Goal: Task Accomplishment & Management: Complete application form

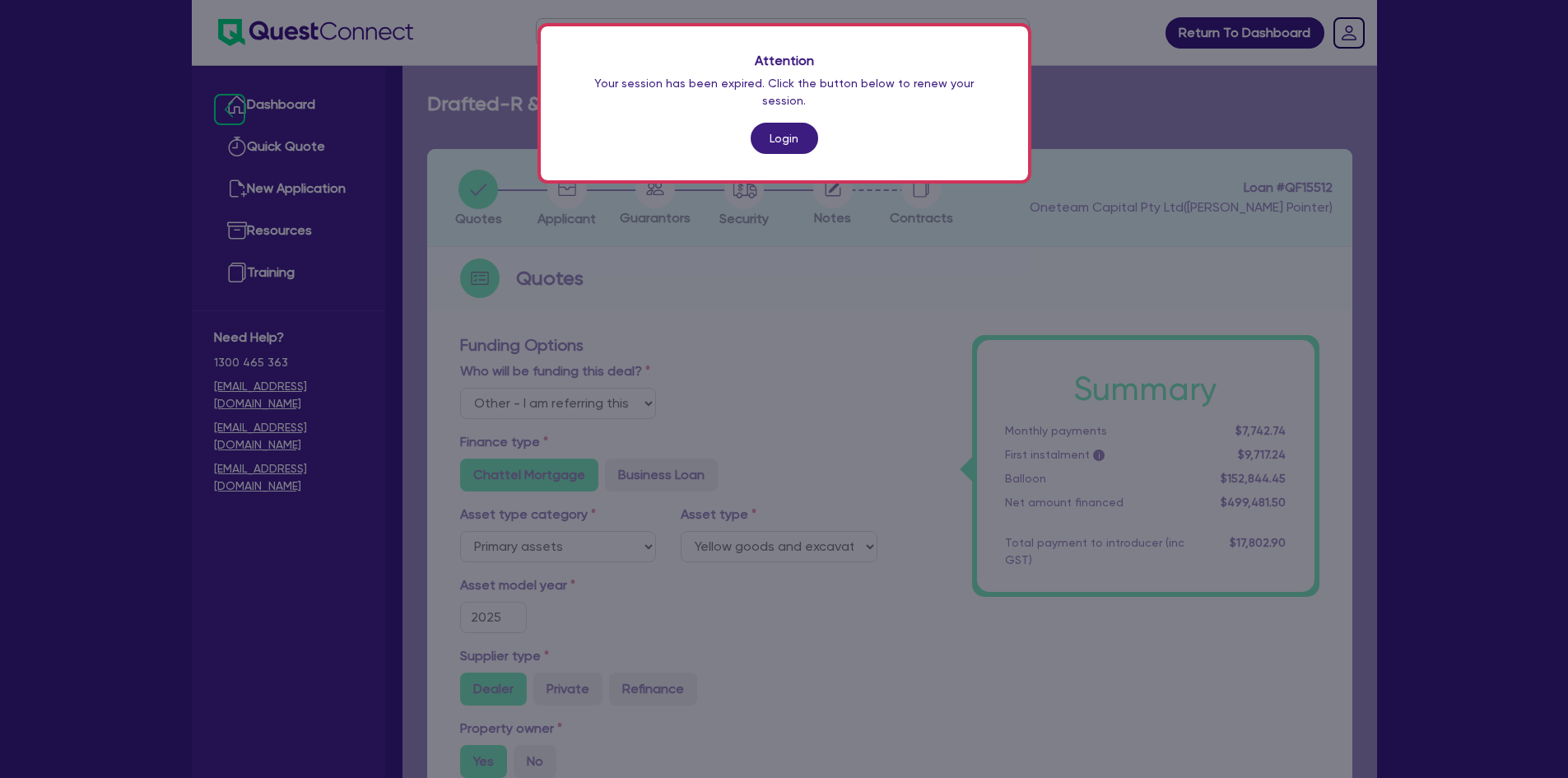
select select "Other"
select select "PRIMARY_ASSETS"
select select "YELLOW_GOODS_AND_EXCAVATORS"
drag, startPoint x: 0, startPoint y: 0, endPoint x: 781, endPoint y: 129, distance: 791.6
click at [781, 129] on link "Login" at bounding box center [784, 138] width 68 height 31
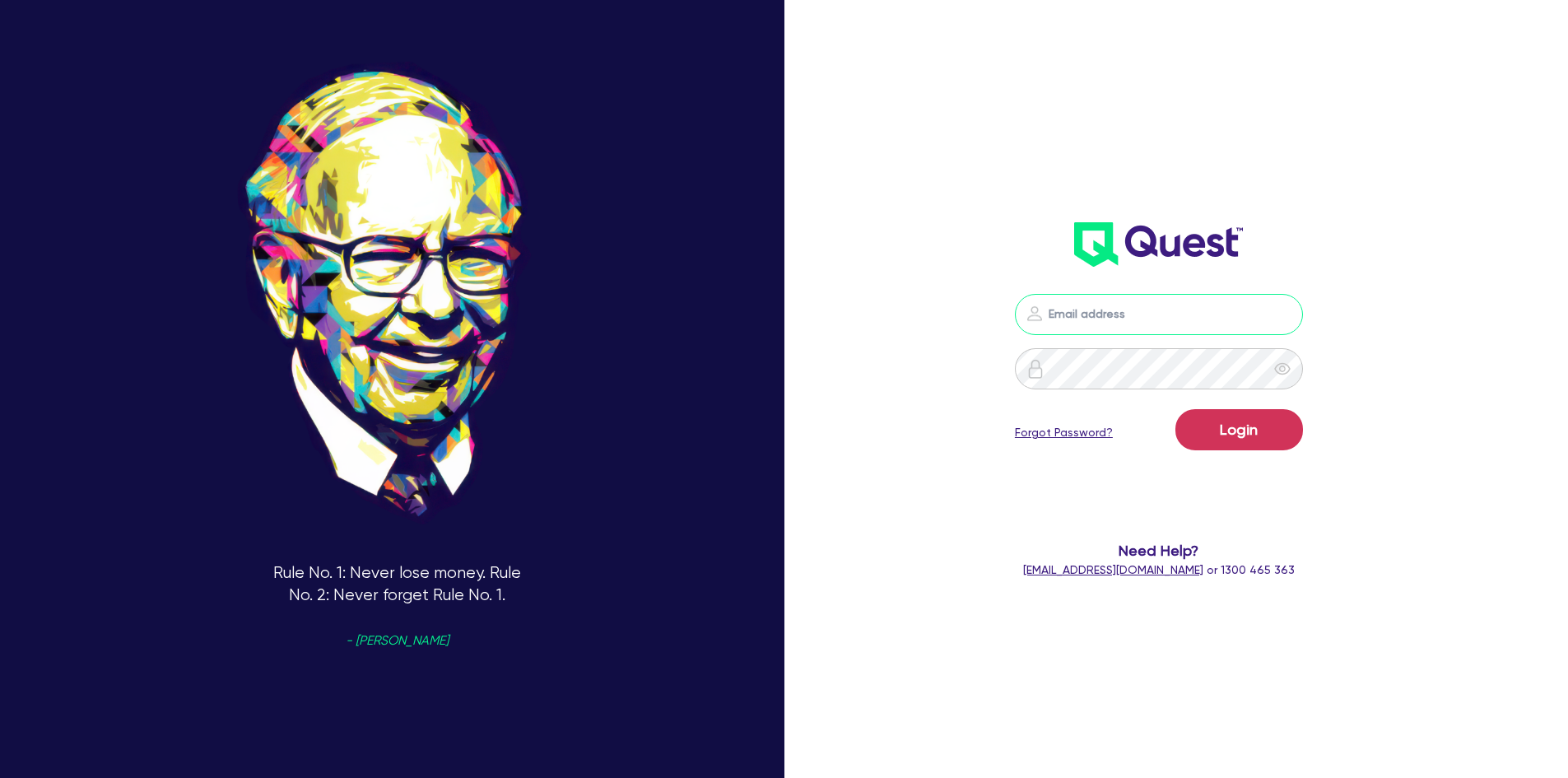
click at [1113, 331] on input "email" at bounding box center [1158, 314] width 288 height 41
type input "[PERSON_NAME][EMAIL_ADDRESS][DOMAIN_NAME]"
click at [1176, 409] on button "Login" at bounding box center [1239, 430] width 128 height 41
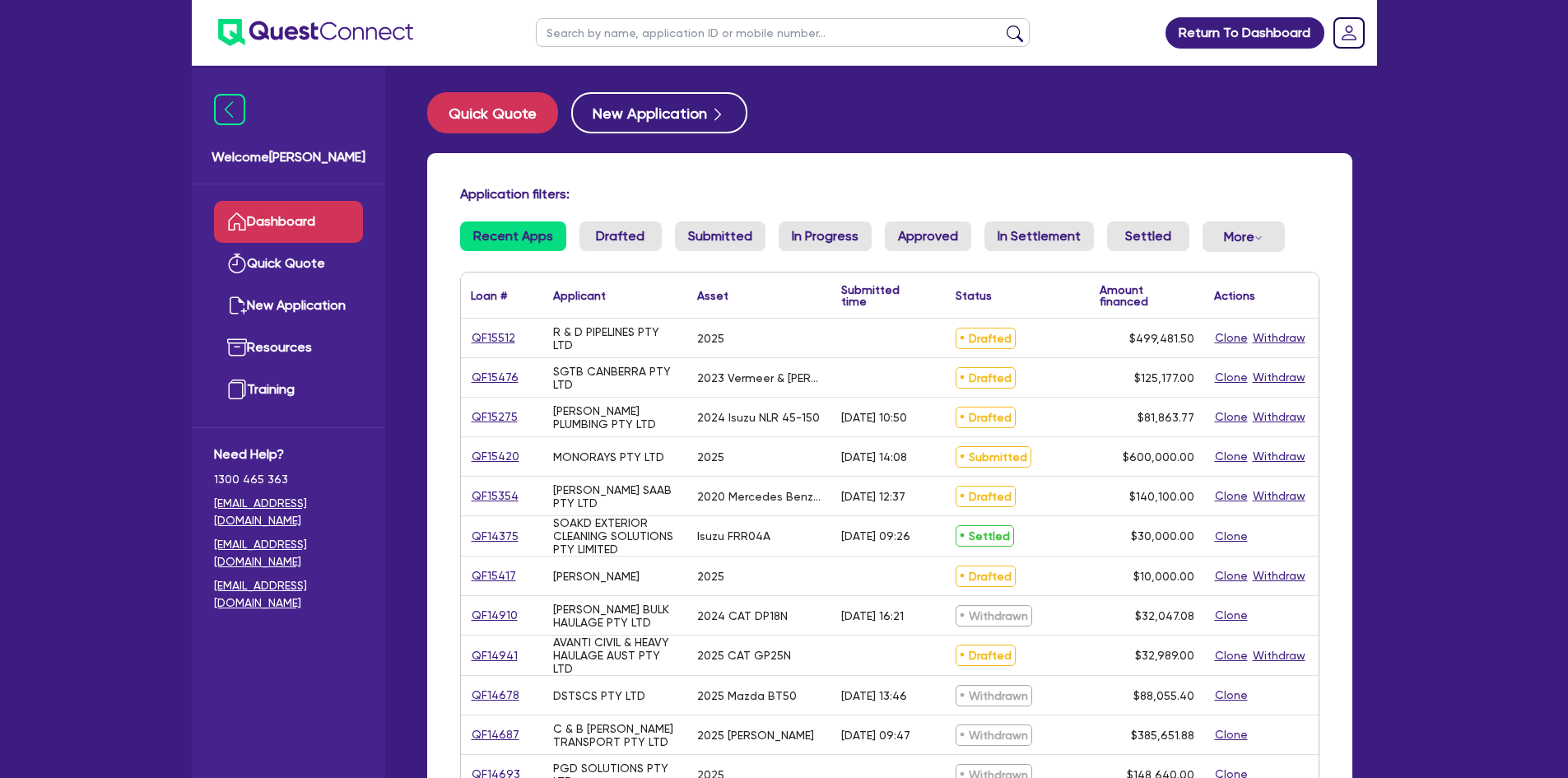
click at [622, 220] on div "Application filters: Recent Apps Drafted Submitted In Progress Approved In Sett…" at bounding box center [889, 671] width 925 height 1038
click at [616, 245] on link "Drafted" at bounding box center [620, 236] width 82 height 30
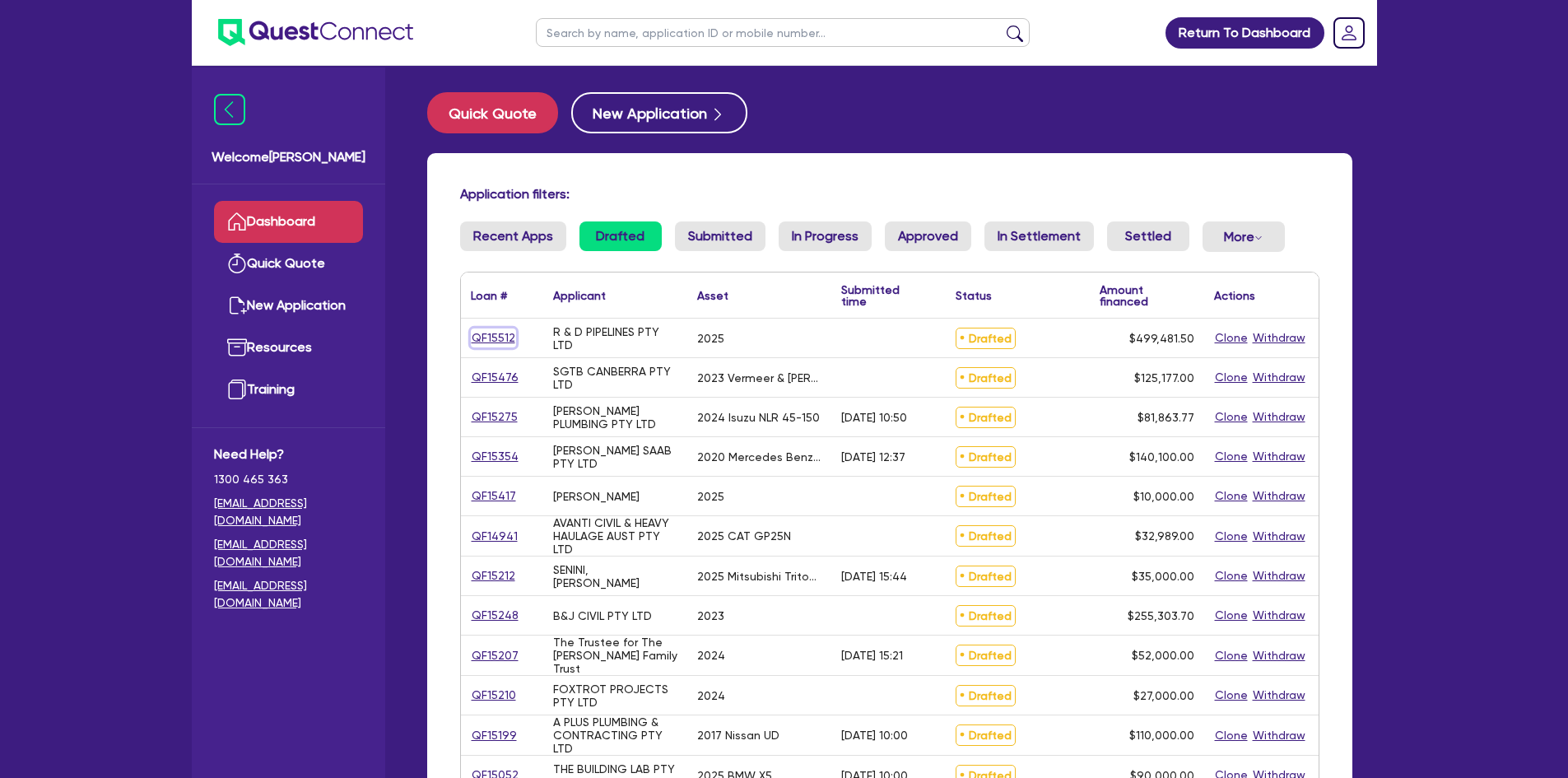
click at [479, 336] on link "QF15512" at bounding box center [493, 338] width 45 height 19
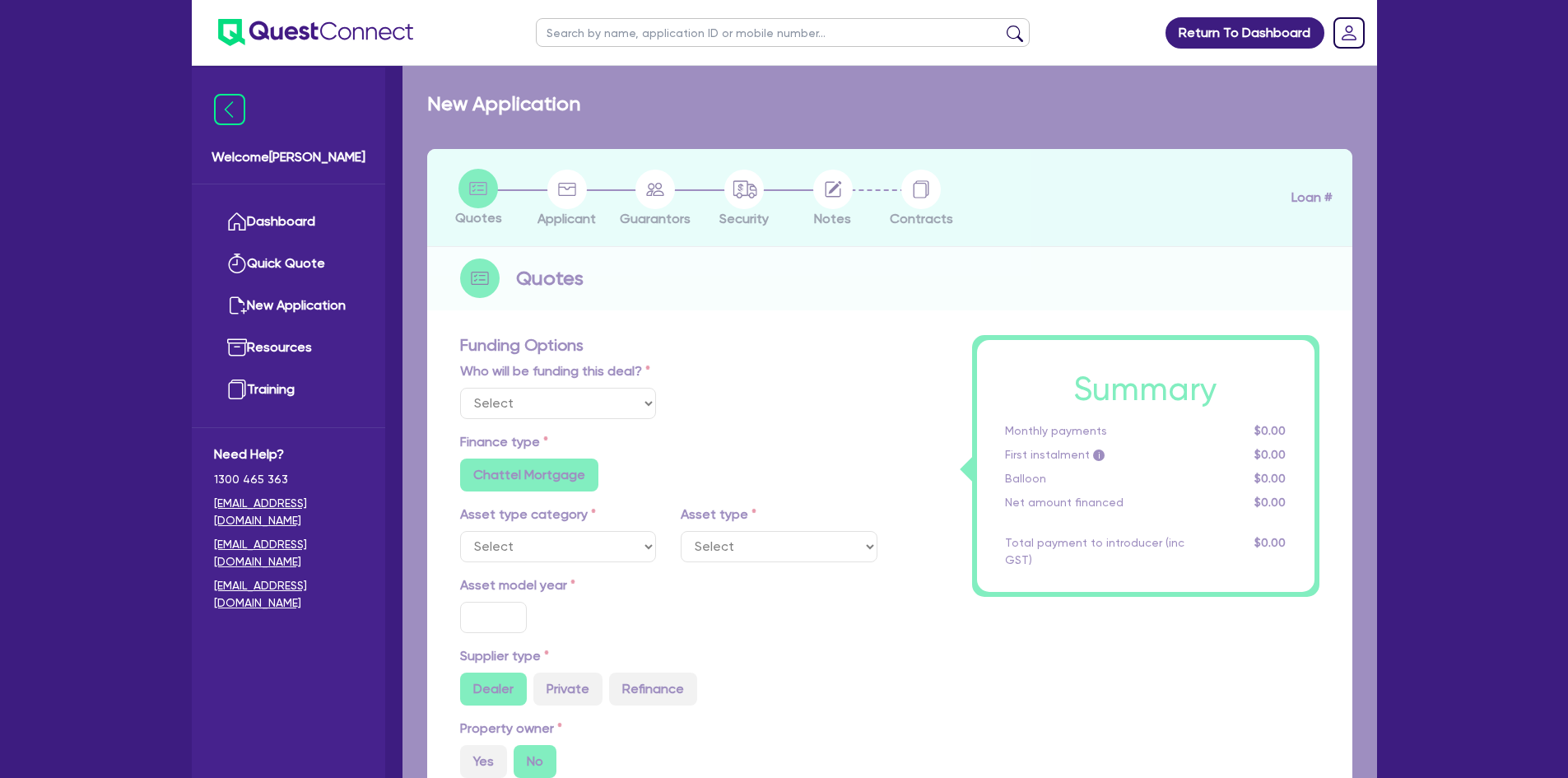
select select "Other"
select select "PRIMARY_ASSETS"
type input "2025"
radio input "true"
type input "509,481.5"
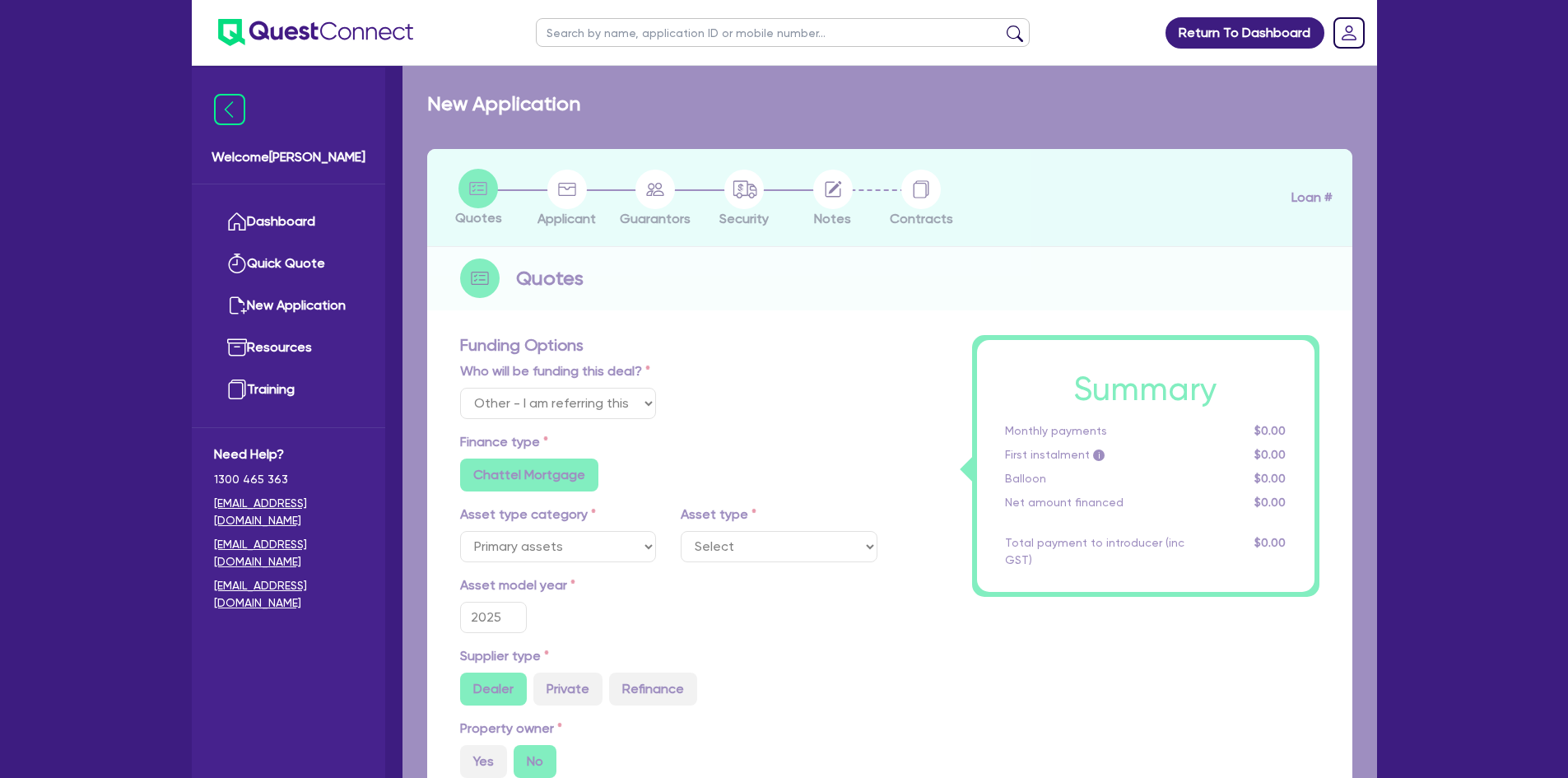
type input "10,000"
type input "30"
type input "152,844.45"
type input "3"
type input "14,984.45"
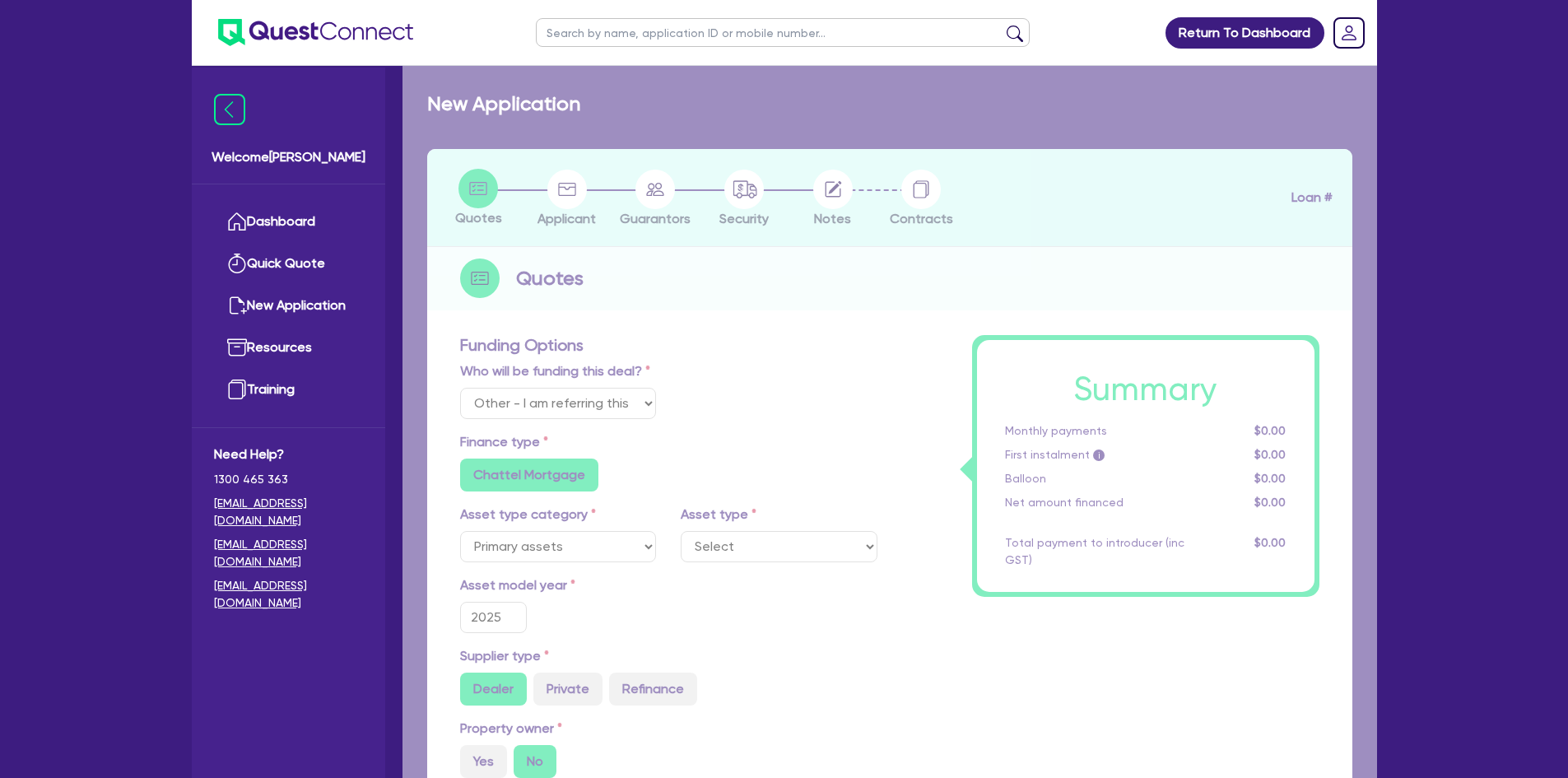
type input "5.99"
type input "1,200"
radio input "false"
select select "YELLOW_GOODS_AND_EXCAVATORS"
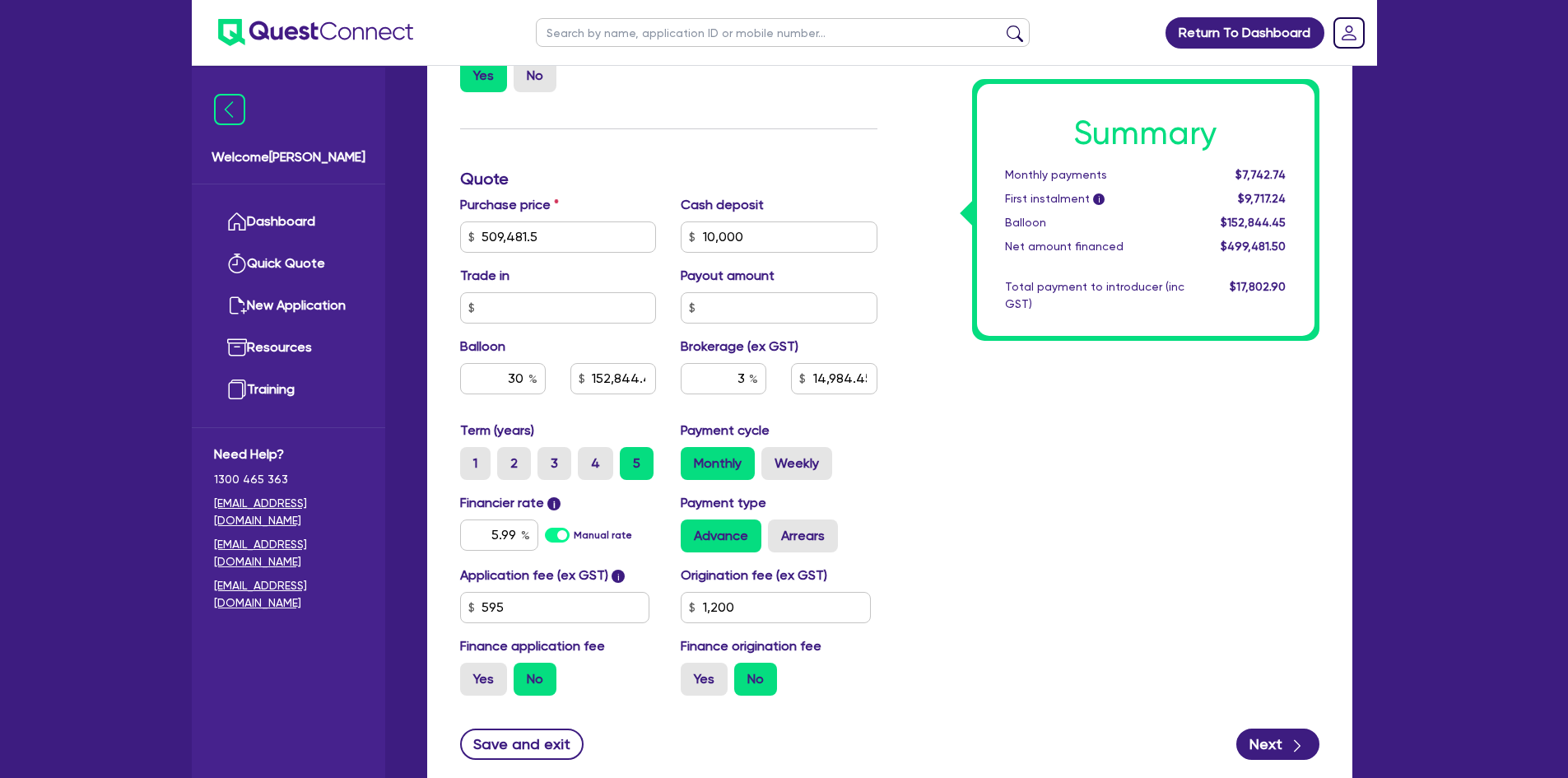
scroll to position [801, 0]
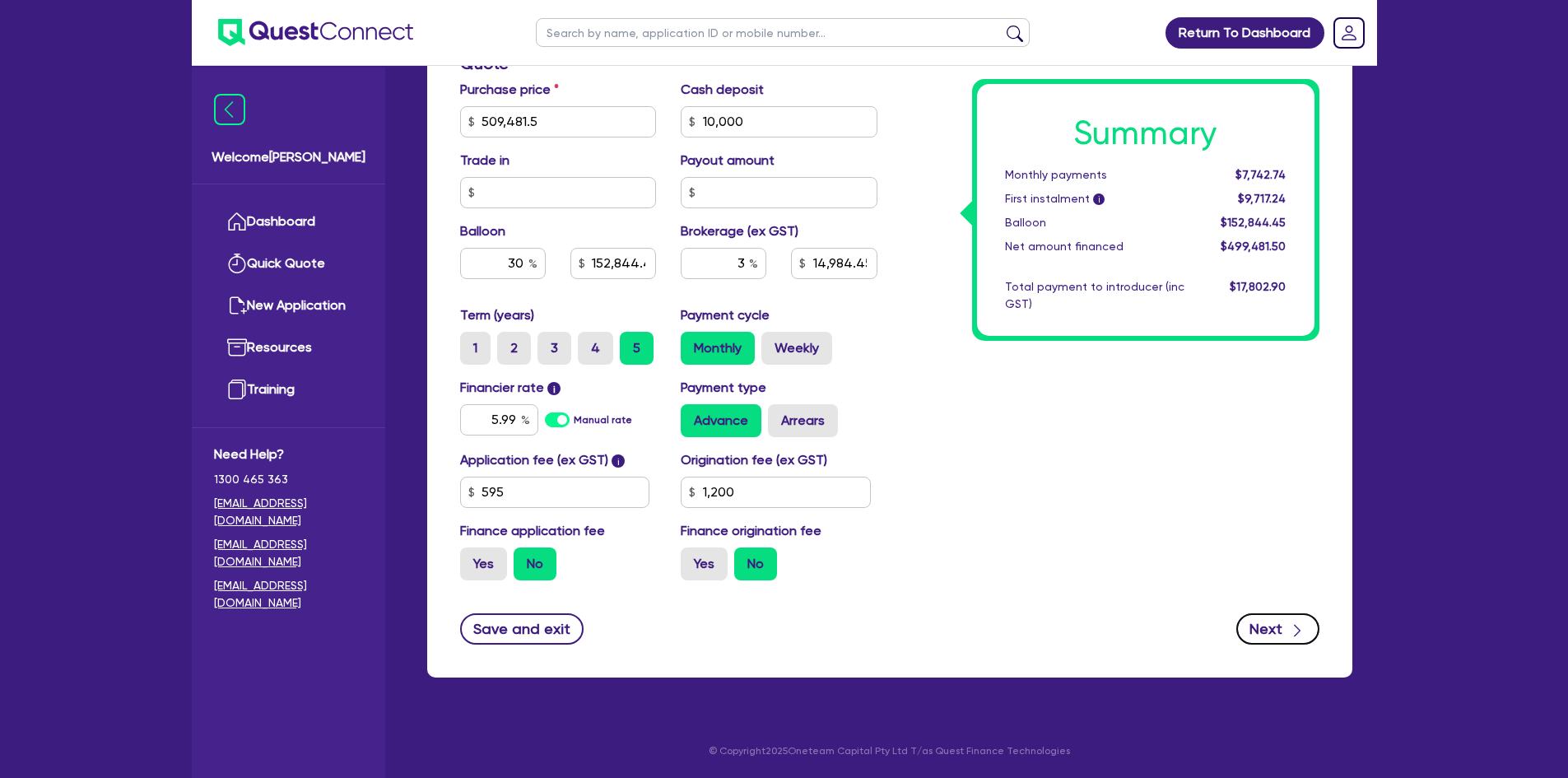
click at [1312, 629] on button "Next" at bounding box center [1277, 629] width 83 height 31
type input "509,481.5"
type input "10,000"
type input "152,844.45"
type input "14,984.45"
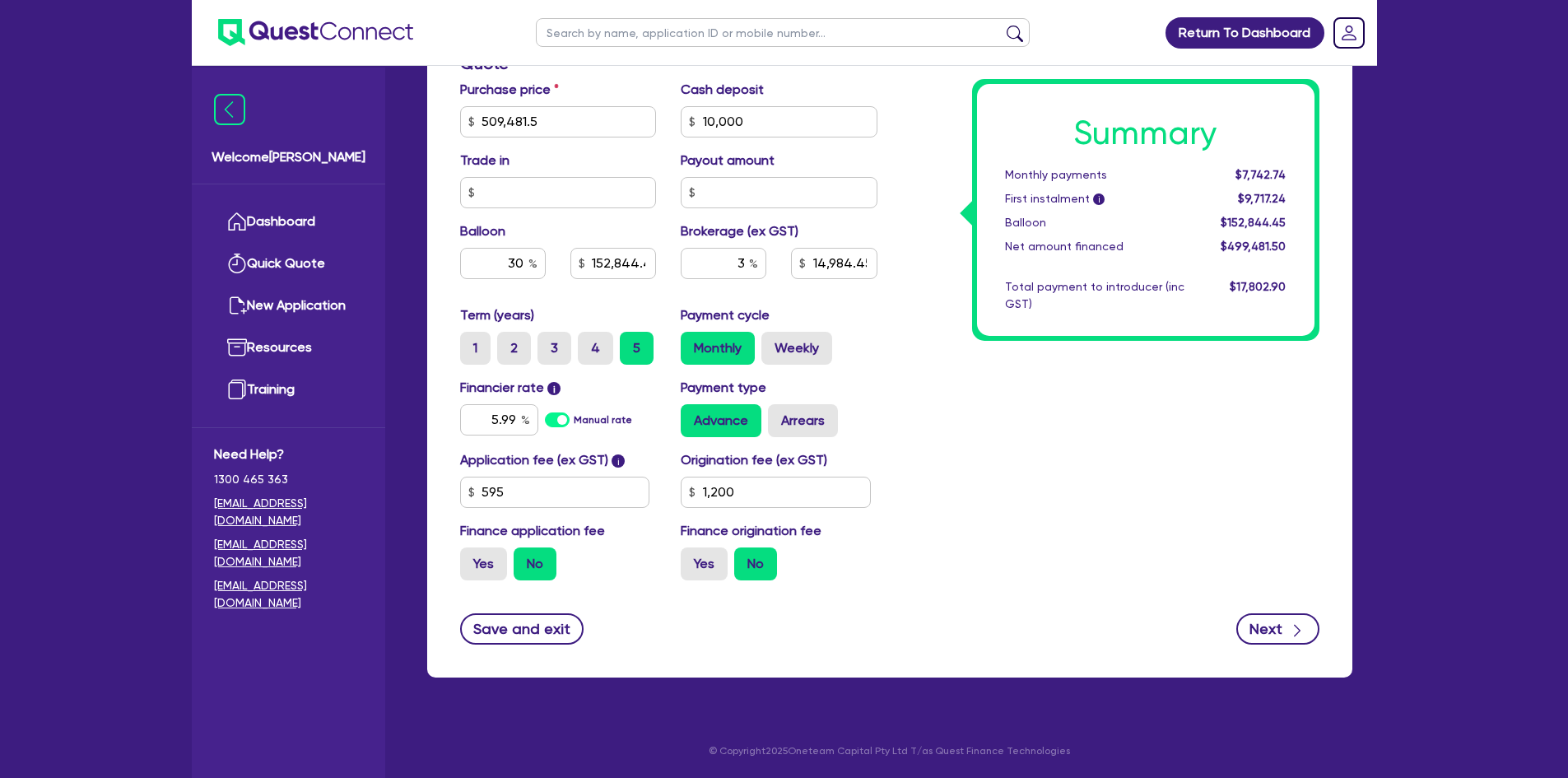
type input "1,200"
select select "COMPANY"
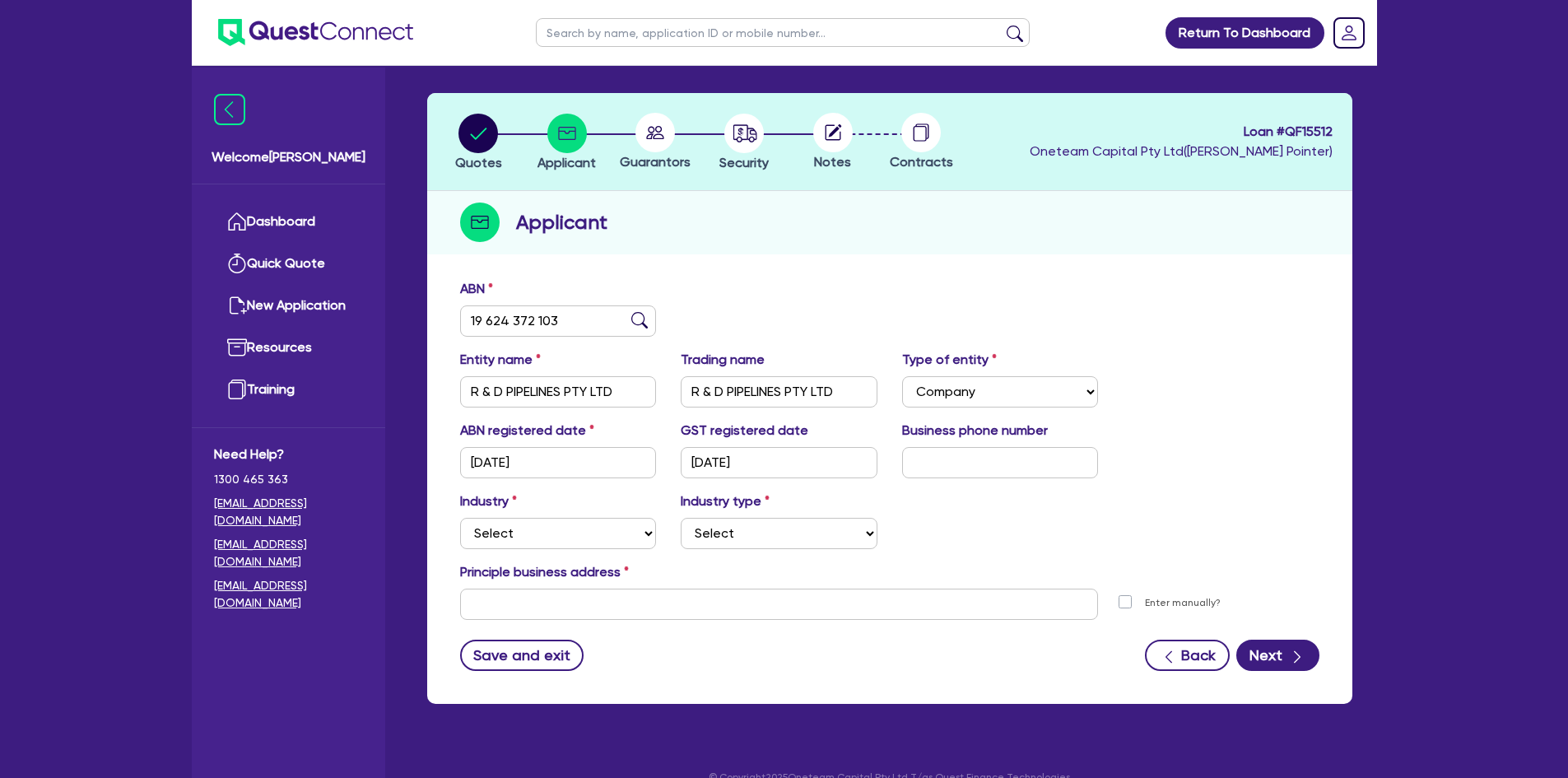
scroll to position [82, 0]
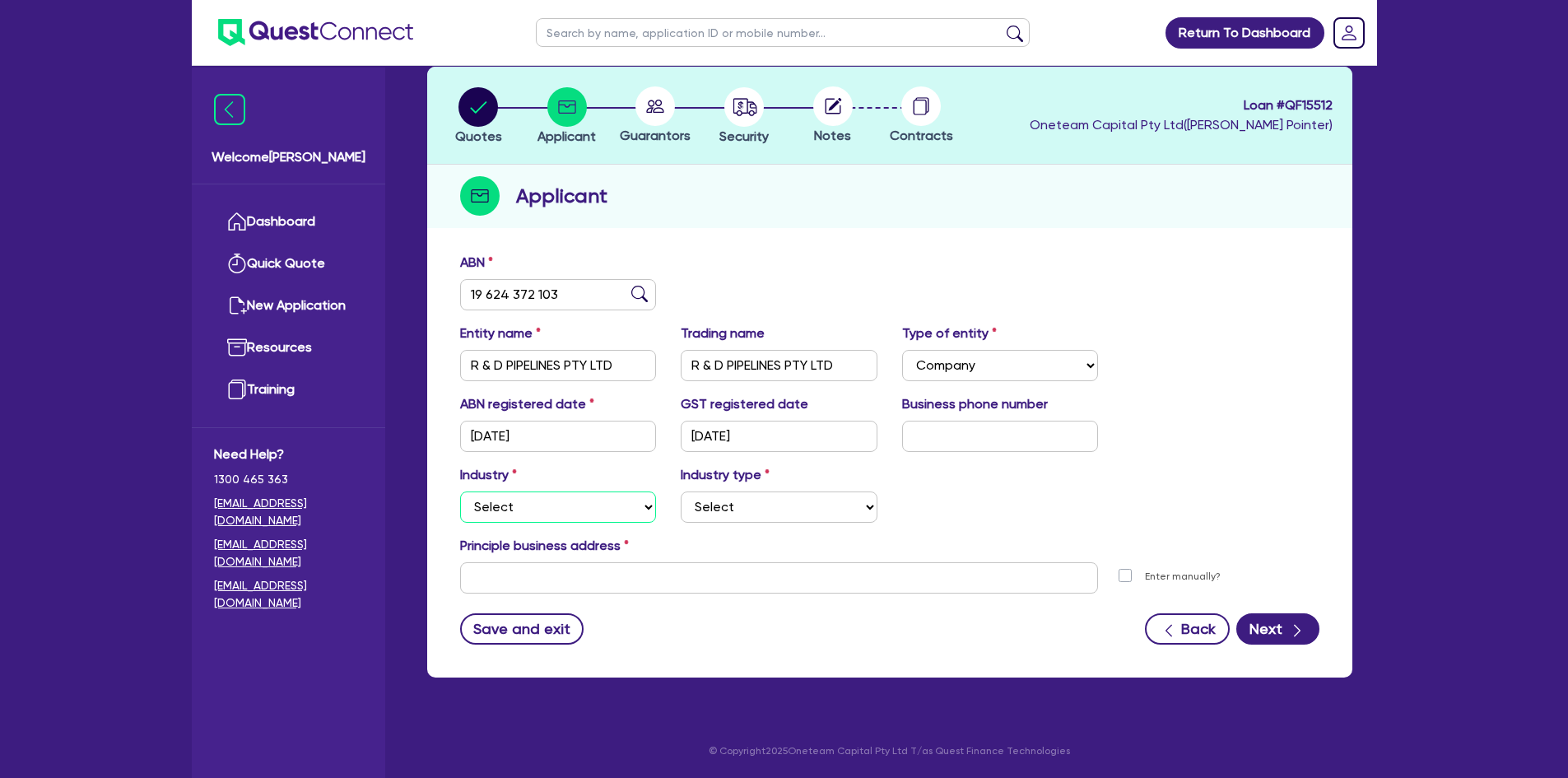
click at [494, 507] on select "Select Accomodation & Food Services Administrative & Support Services Agricultu…" at bounding box center [558, 508] width 196 height 31
select select "BUILDING_CONSTRUCTION"
click at [460, 492] on select "Select Accomodation & Food Services Administrative & Support Services Agricultu…" at bounding box center [558, 508] width 196 height 31
click at [751, 508] on select "Select Trades People Providing Services Direct to Consumers Trades People Provi…" at bounding box center [778, 508] width 196 height 31
select select "TRADES_SERVICES_BUSINESSES_GOVERNMENT"
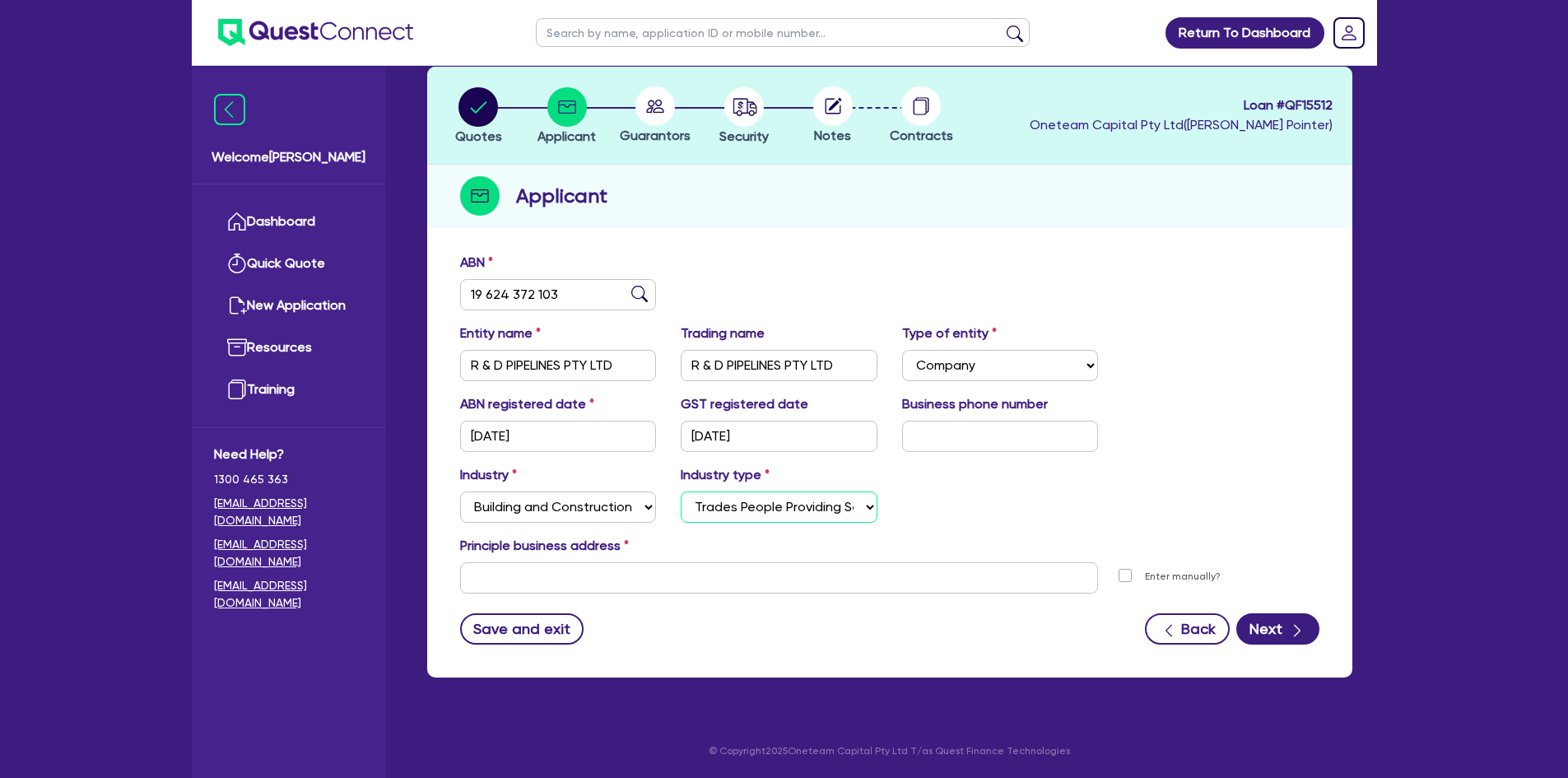
click at [680, 492] on select "Select Trades People Providing Services Direct to Consumers Trades People Provi…" at bounding box center [778, 508] width 196 height 31
click at [501, 582] on input "text" at bounding box center [779, 578] width 639 height 31
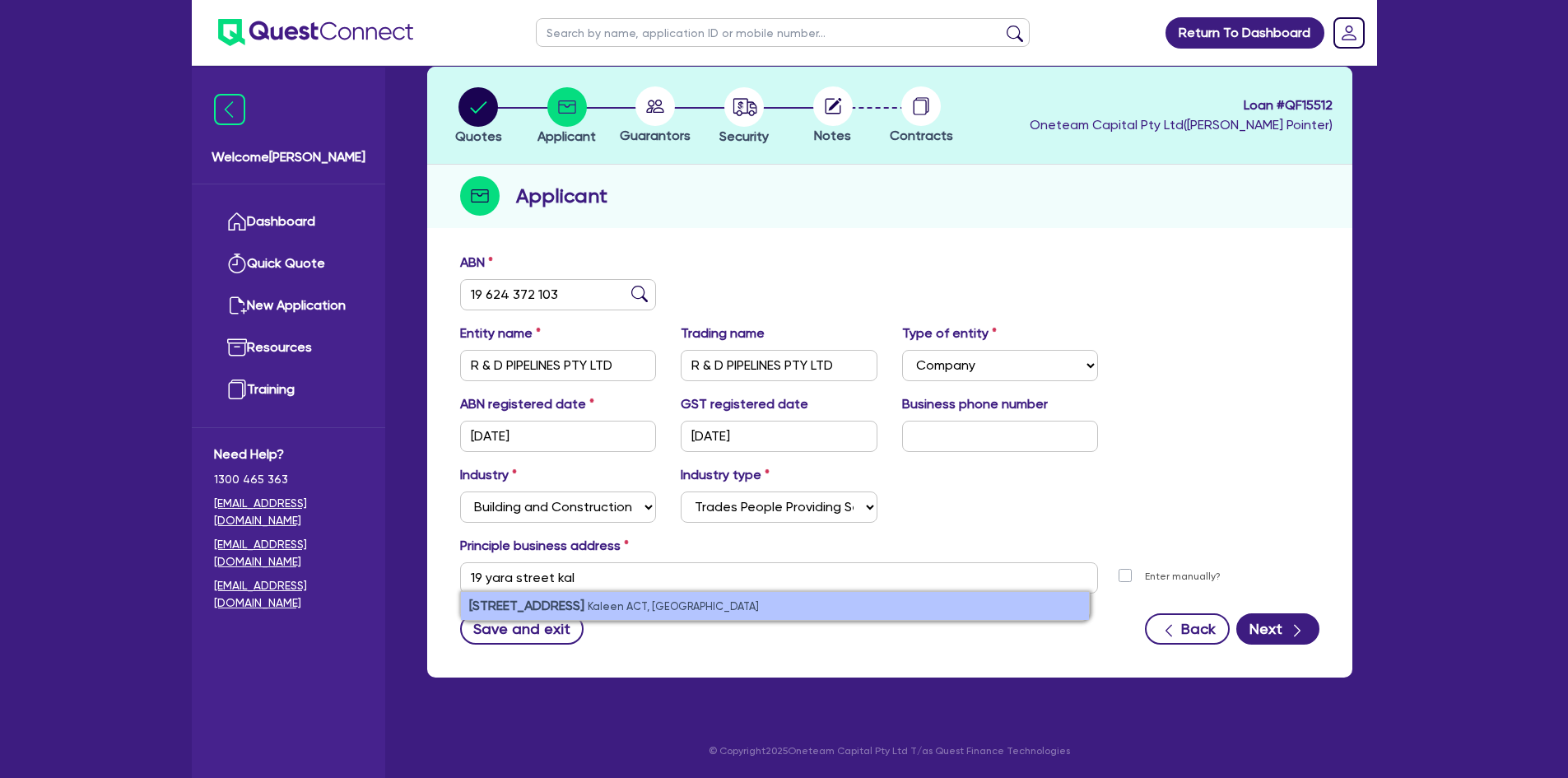
click at [541, 609] on strong "[STREET_ADDRESS]" at bounding box center [527, 605] width 115 height 16
type input "[STREET_ADDRESS]"
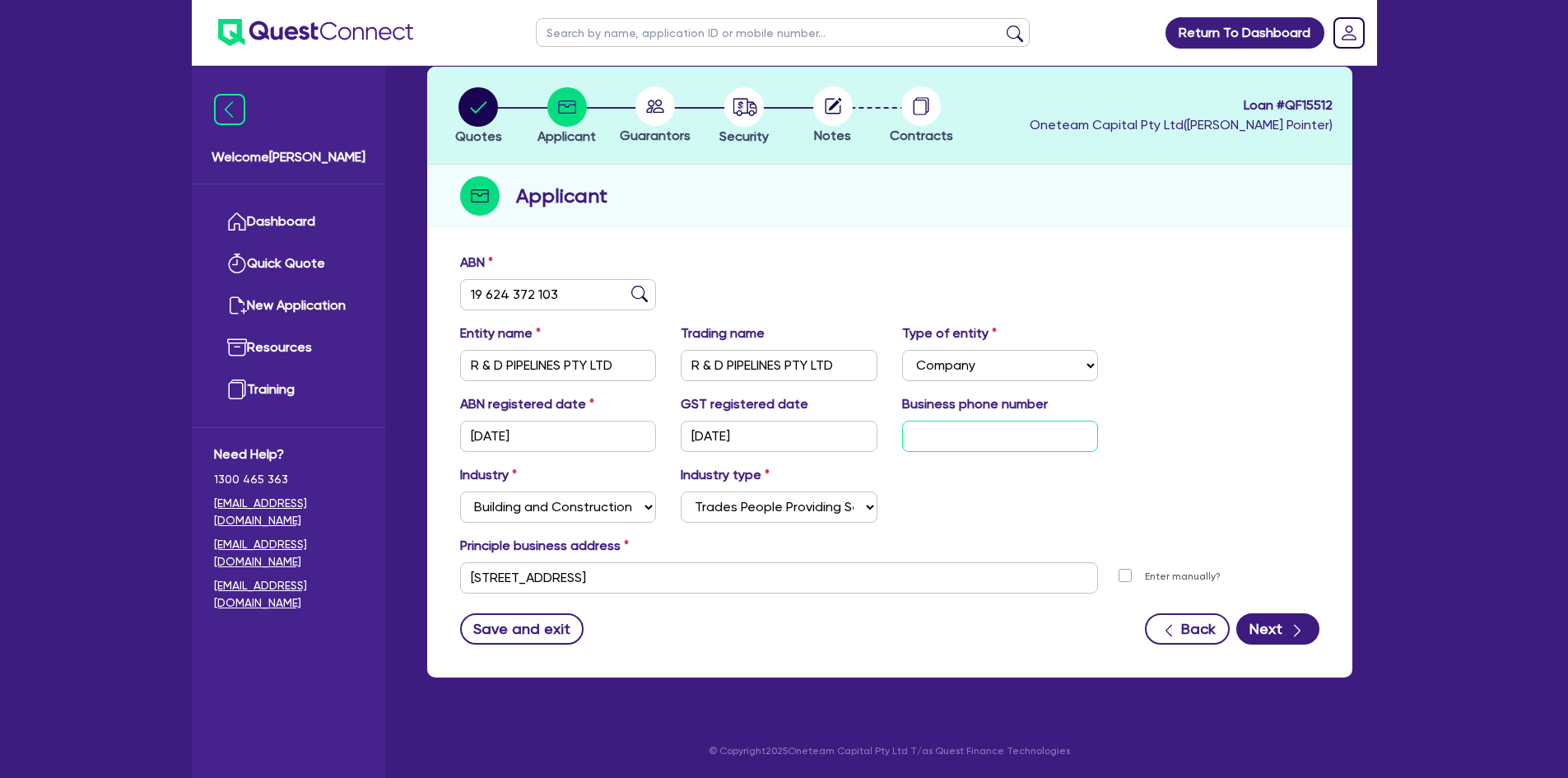
click at [907, 429] on input "text" at bounding box center [1000, 436] width 196 height 31
click at [547, 364] on input "R & D PIPELINES PTY LTD" at bounding box center [558, 366] width 196 height 31
click at [959, 436] on input "text" at bounding box center [1000, 436] width 196 height 31
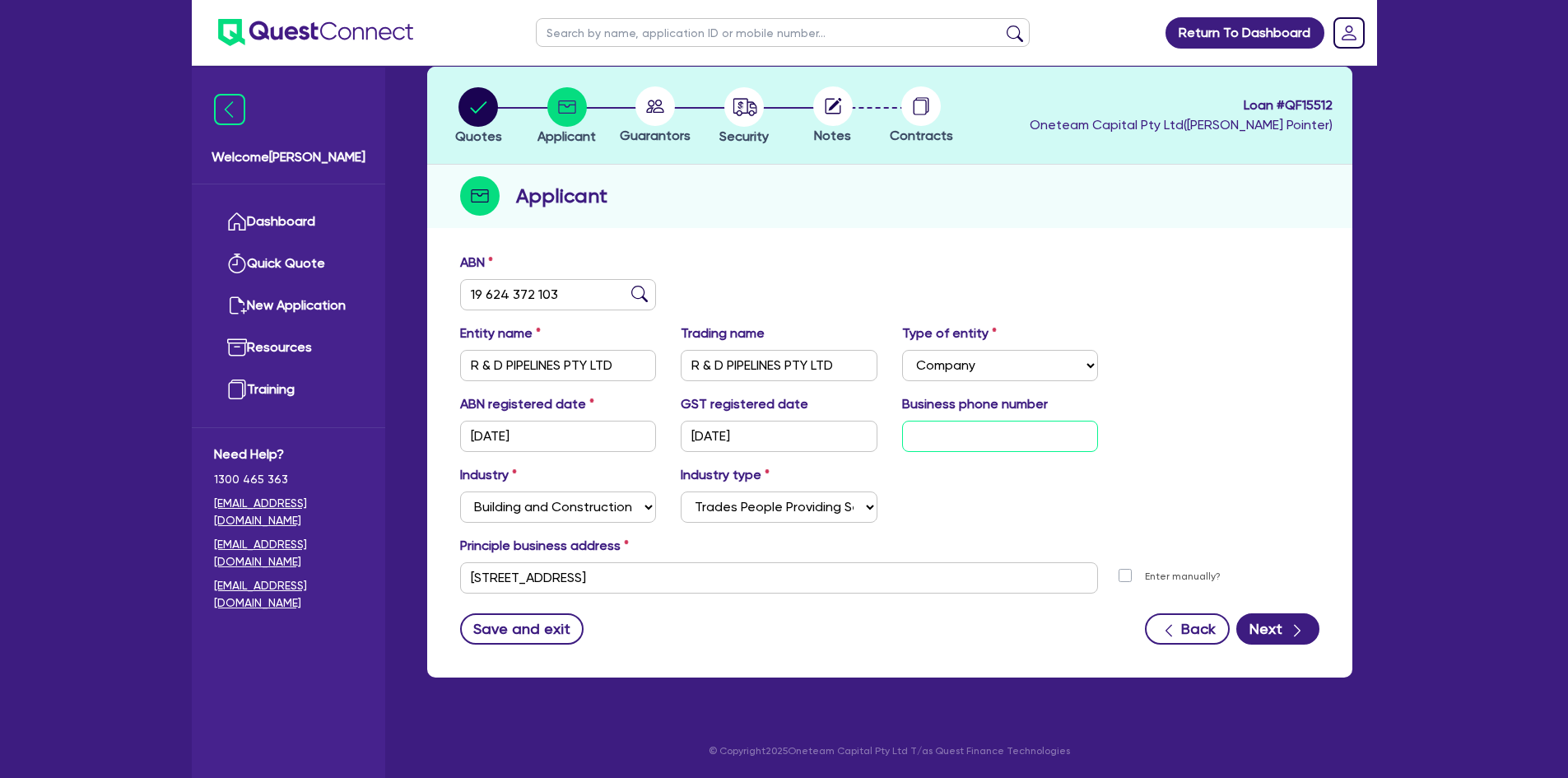
paste input "04 0775 8201"
type input "04 0775 8201"
click at [480, 635] on button "Save and exit" at bounding box center [522, 629] width 124 height 31
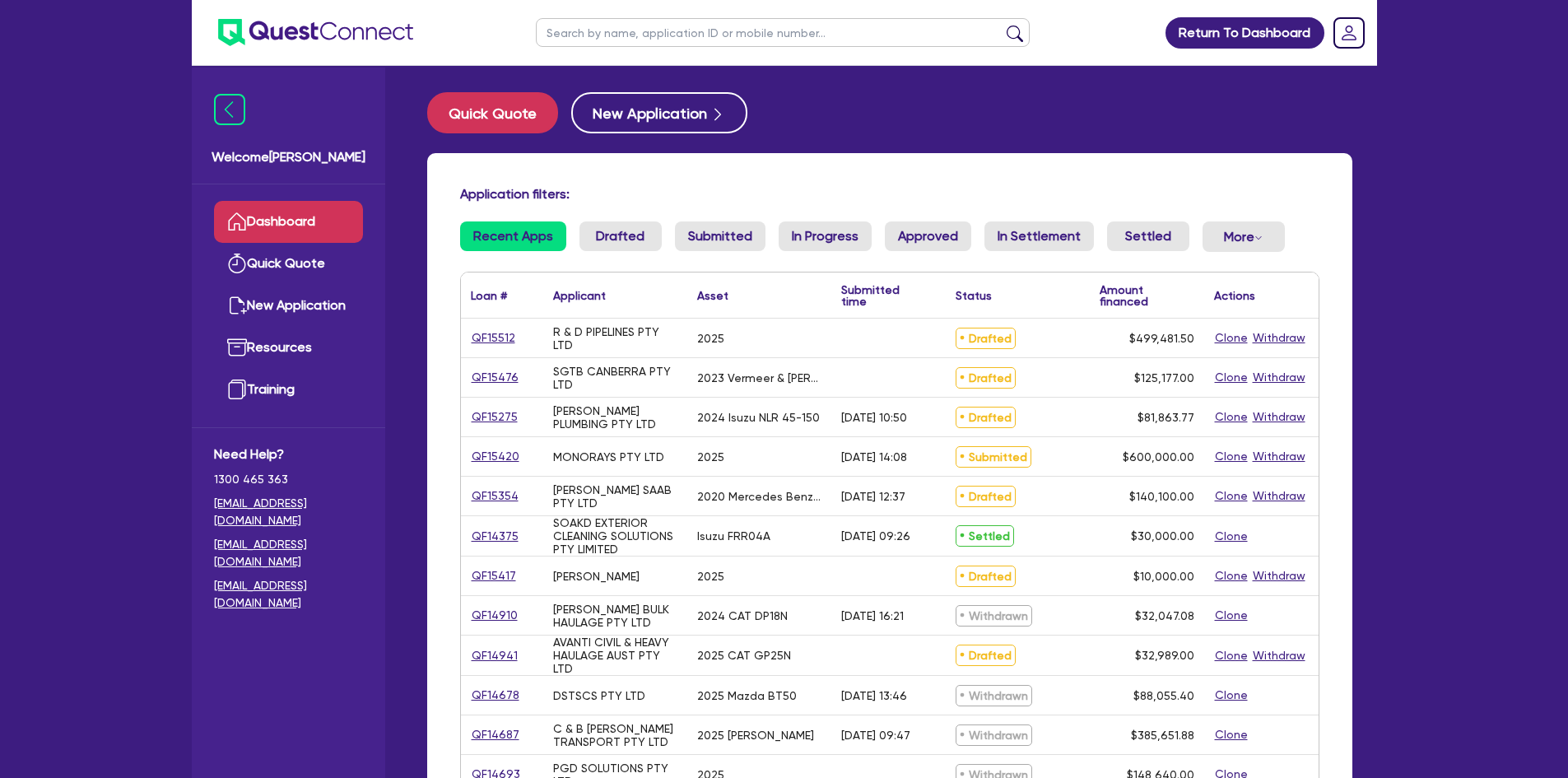
select select "Other"
select select "PRIMARY_ASSETS"
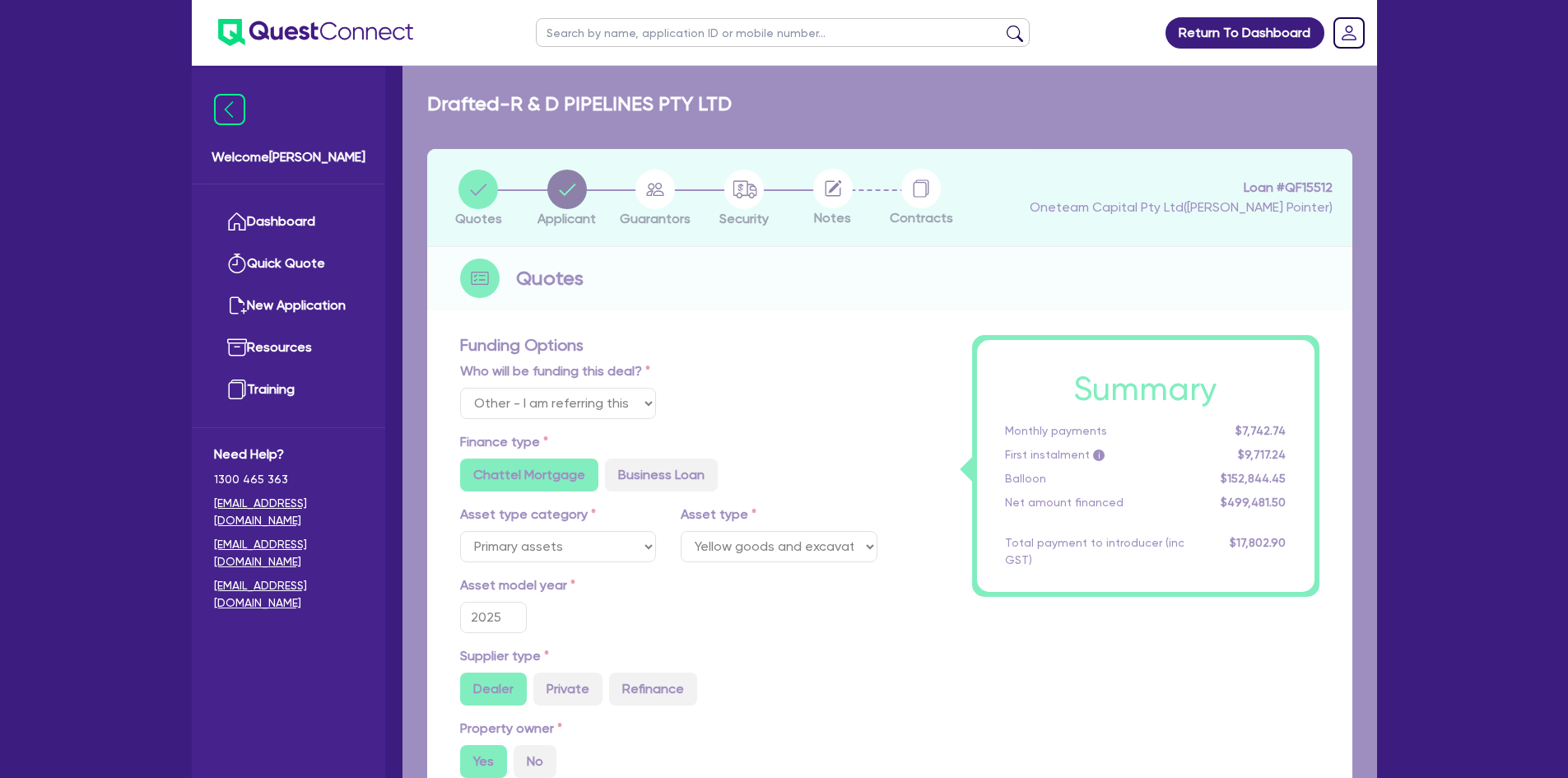
select select "HEAVY_TRUCKS"
type input "2024"
type input "81,863.77"
type input "24,559.13"
type input "4"
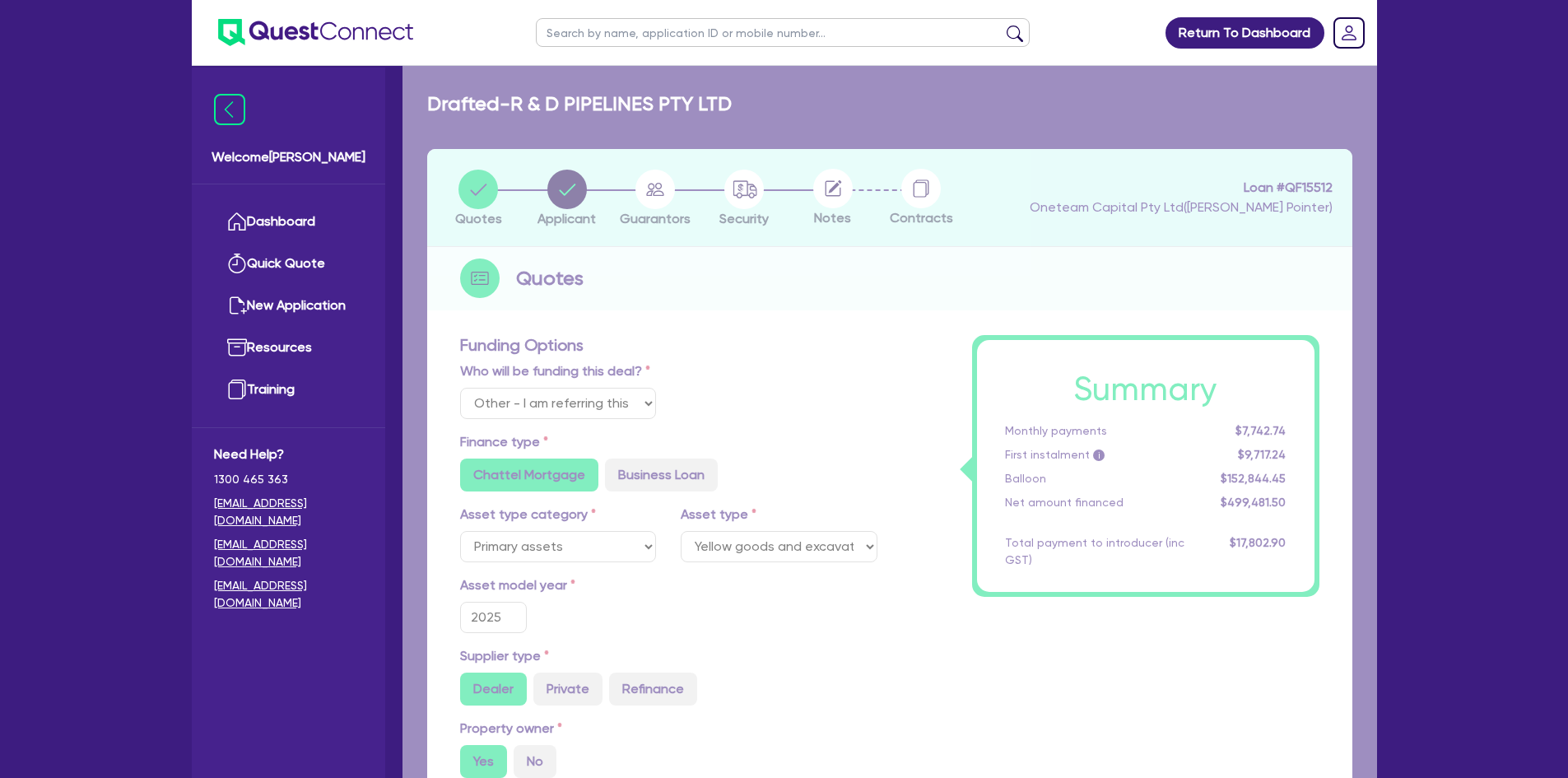
type input "3,274.55"
type input "7.99"
type input "900"
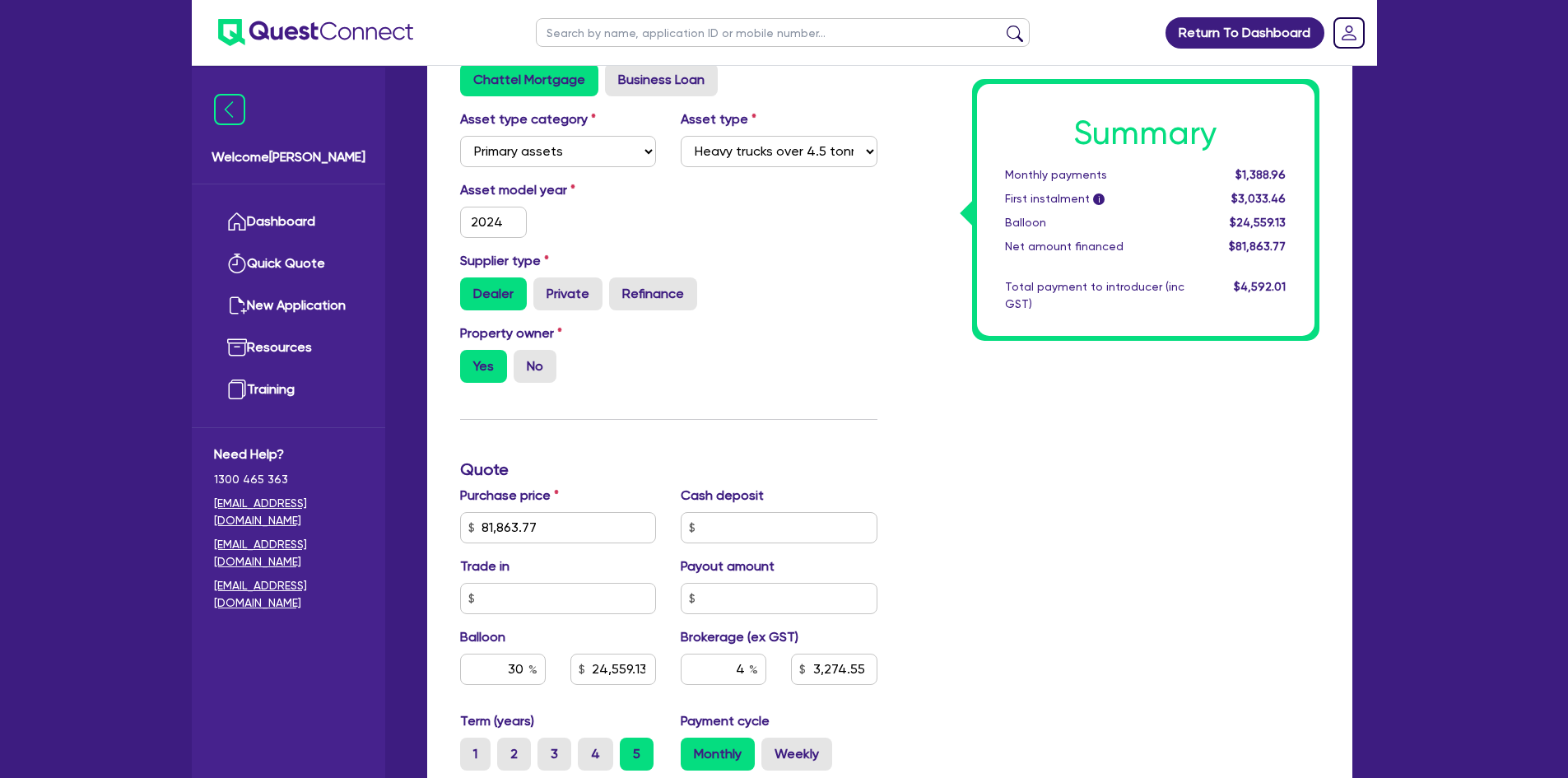
scroll to position [576, 0]
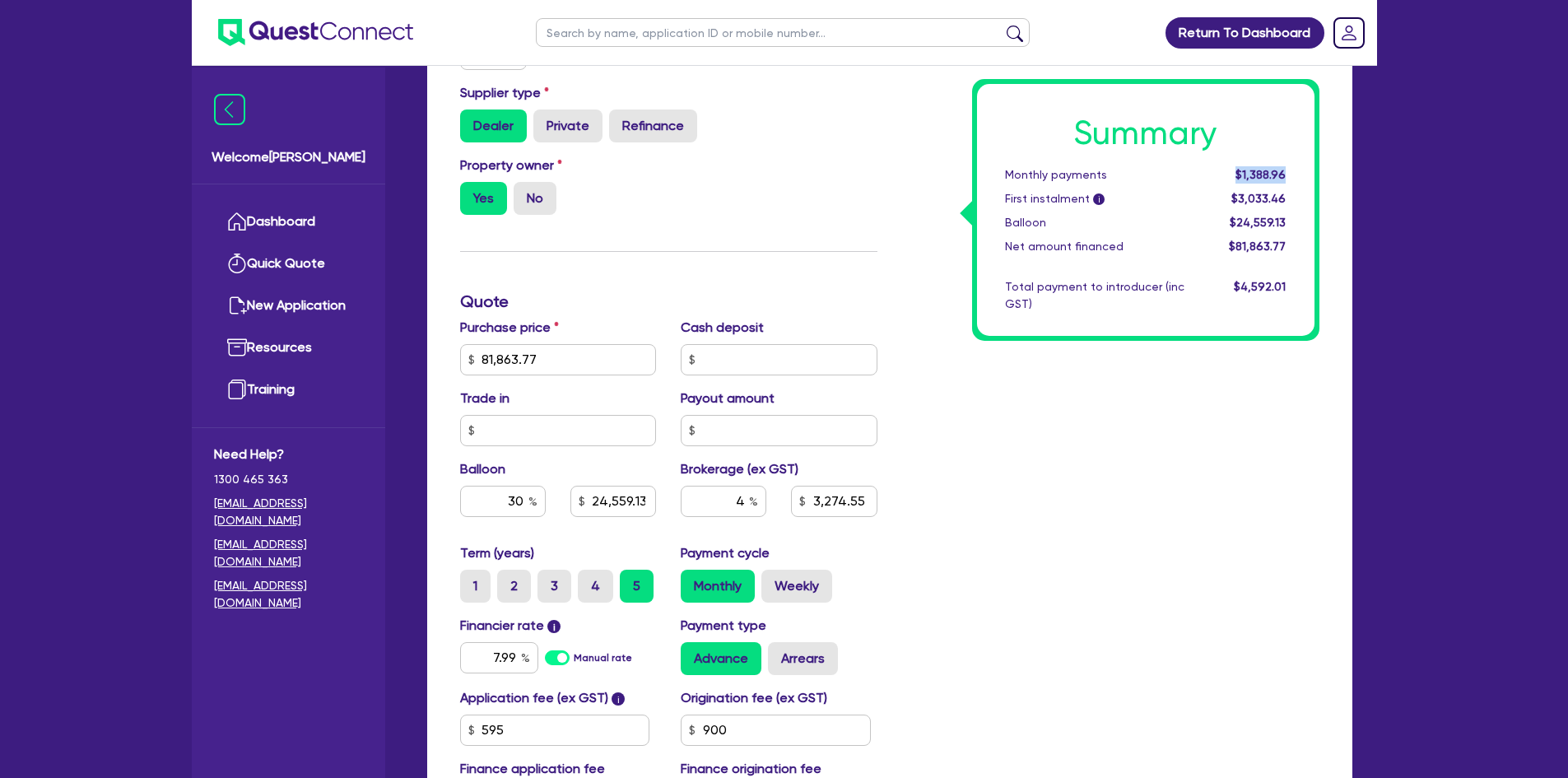
drag, startPoint x: 1239, startPoint y: 174, endPoint x: 1298, endPoint y: 174, distance: 59.0
click at [1298, 174] on div "$1,388.96" at bounding box center [1248, 175] width 102 height 18
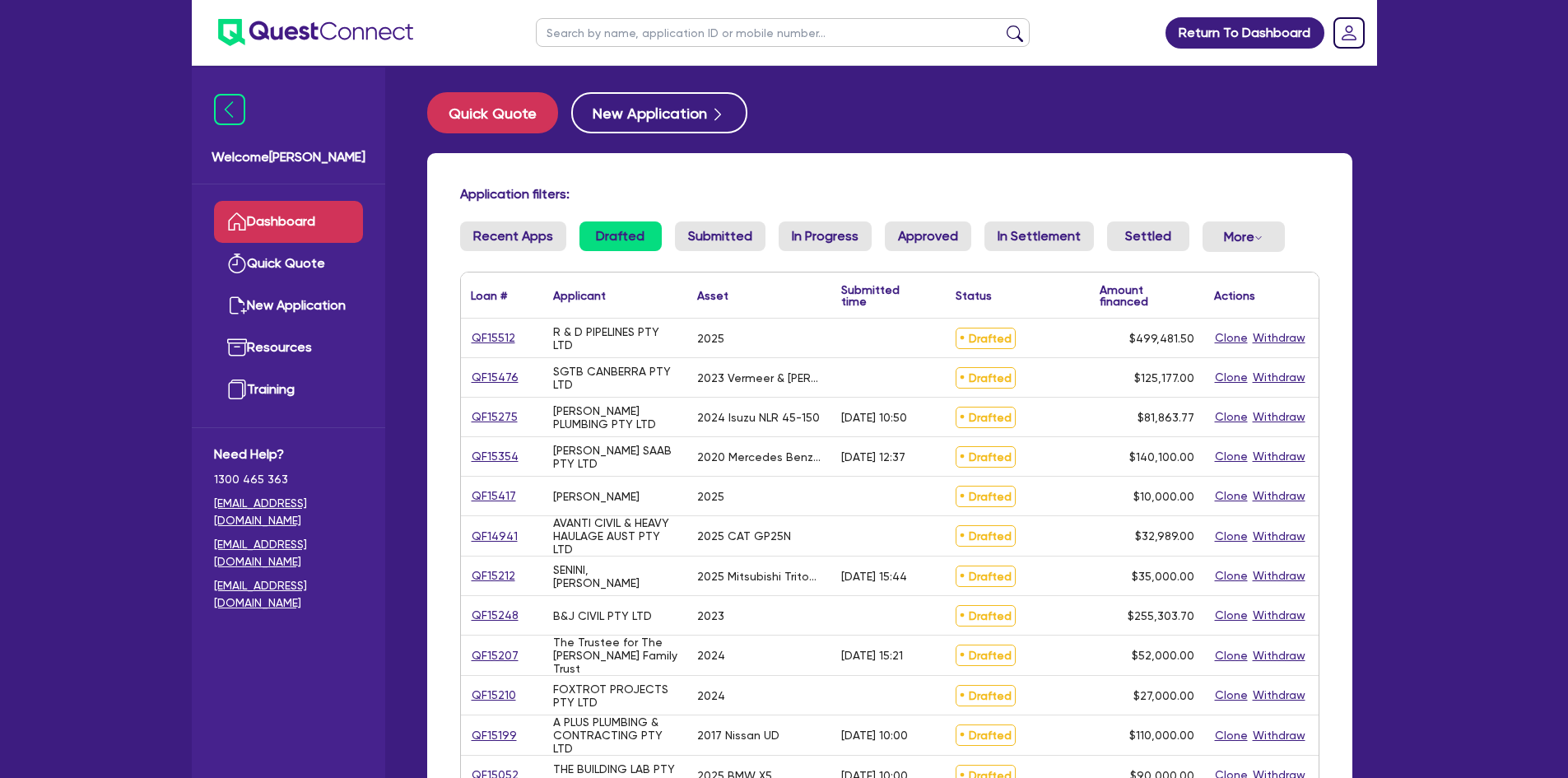
click at [584, 32] on input "text" at bounding box center [782, 32] width 493 height 29
click at [1002, 25] on button "submit" at bounding box center [1014, 36] width 26 height 23
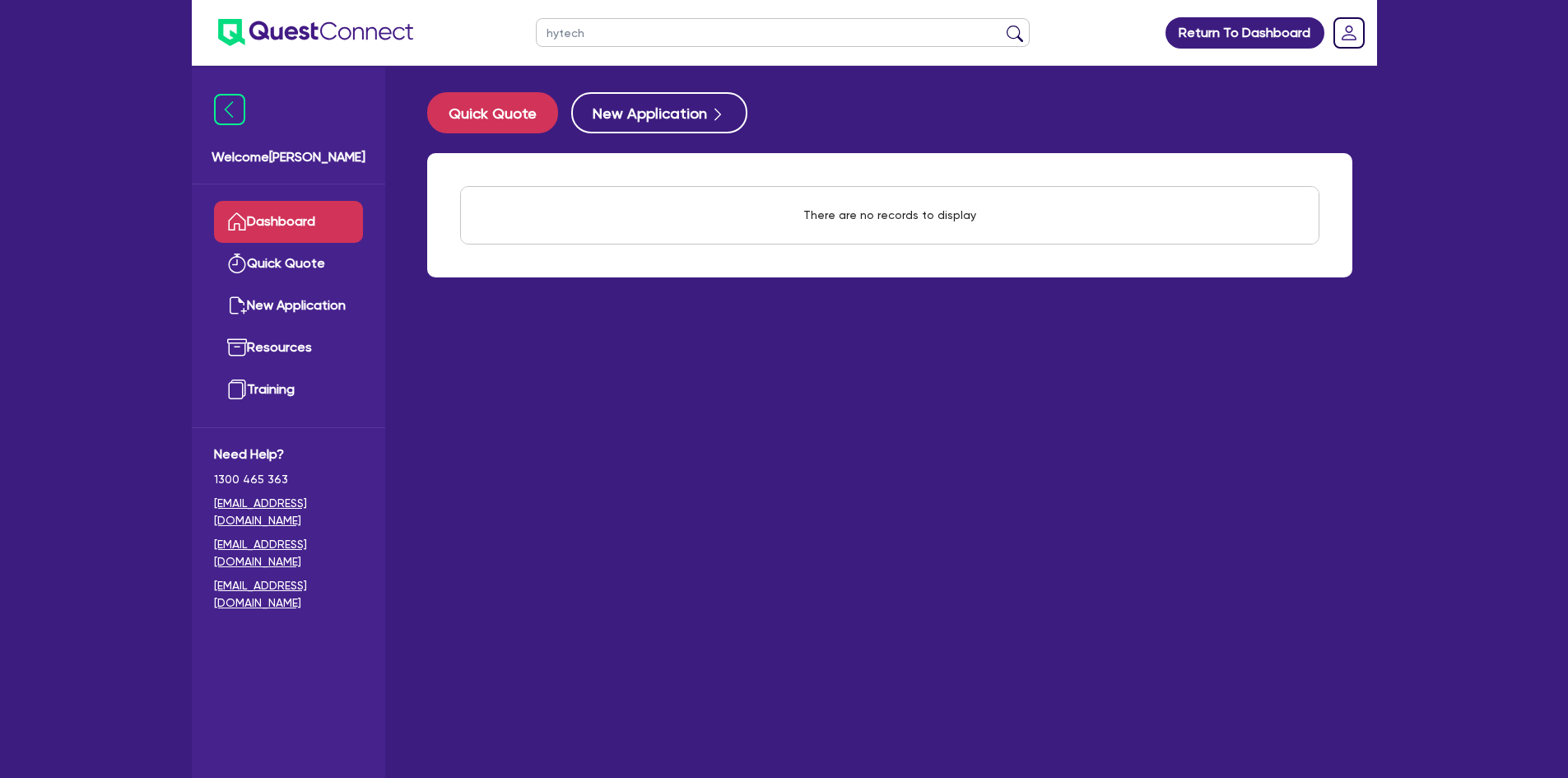
click at [557, 29] on input "hytech" at bounding box center [782, 32] width 493 height 29
click at [563, 31] on input "hytech" at bounding box center [782, 32] width 493 height 29
click at [559, 33] on input "hytech" at bounding box center [782, 32] width 493 height 29
click at [1002, 25] on button "submit" at bounding box center [1014, 36] width 26 height 23
click at [596, 35] on input "hy tech" at bounding box center [782, 32] width 493 height 29
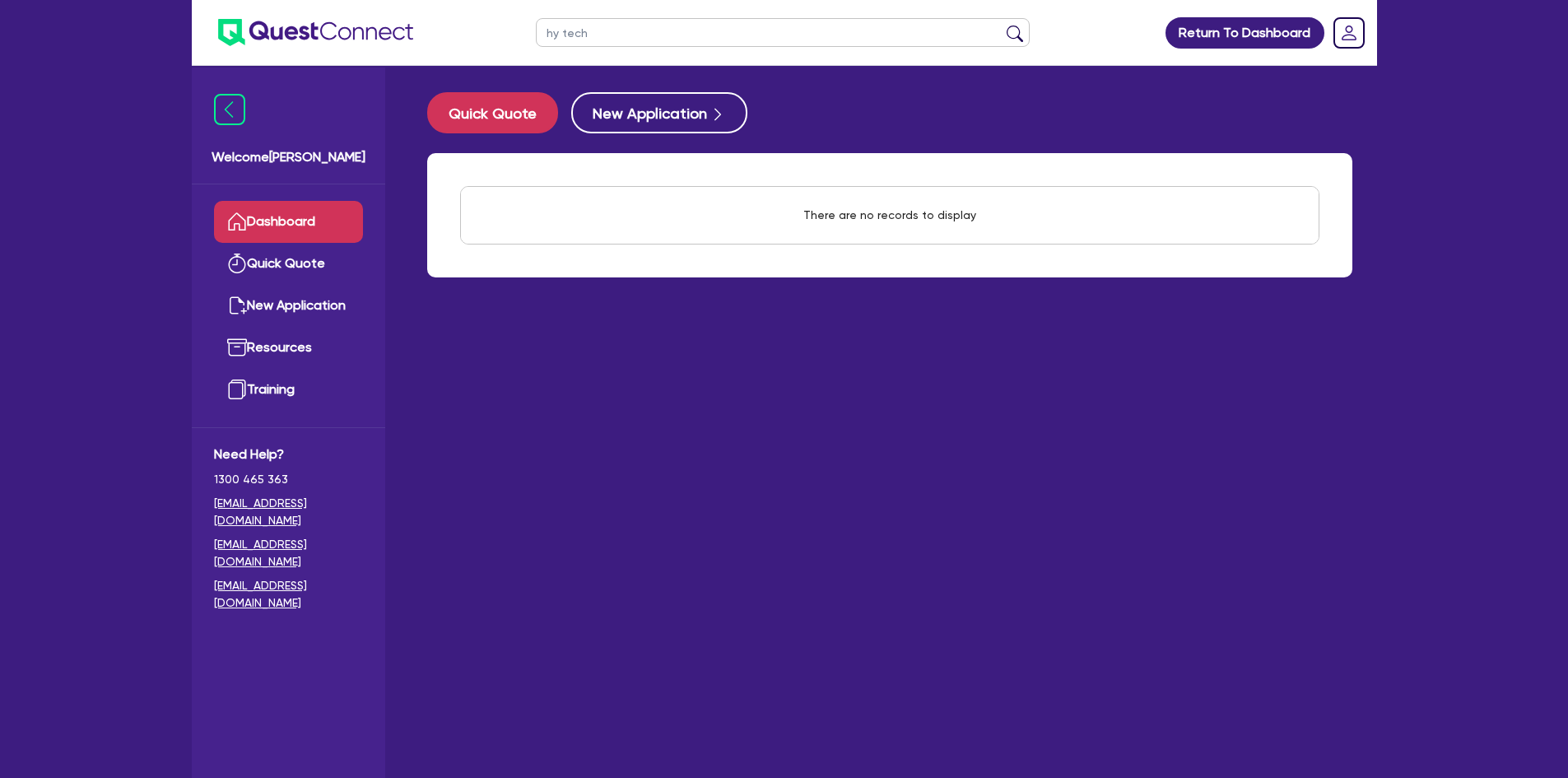
click at [564, 33] on input "hy tech" at bounding box center [782, 32] width 493 height 29
type input "hy-tech"
click at [1002, 25] on button "submit" at bounding box center [1014, 36] width 26 height 23
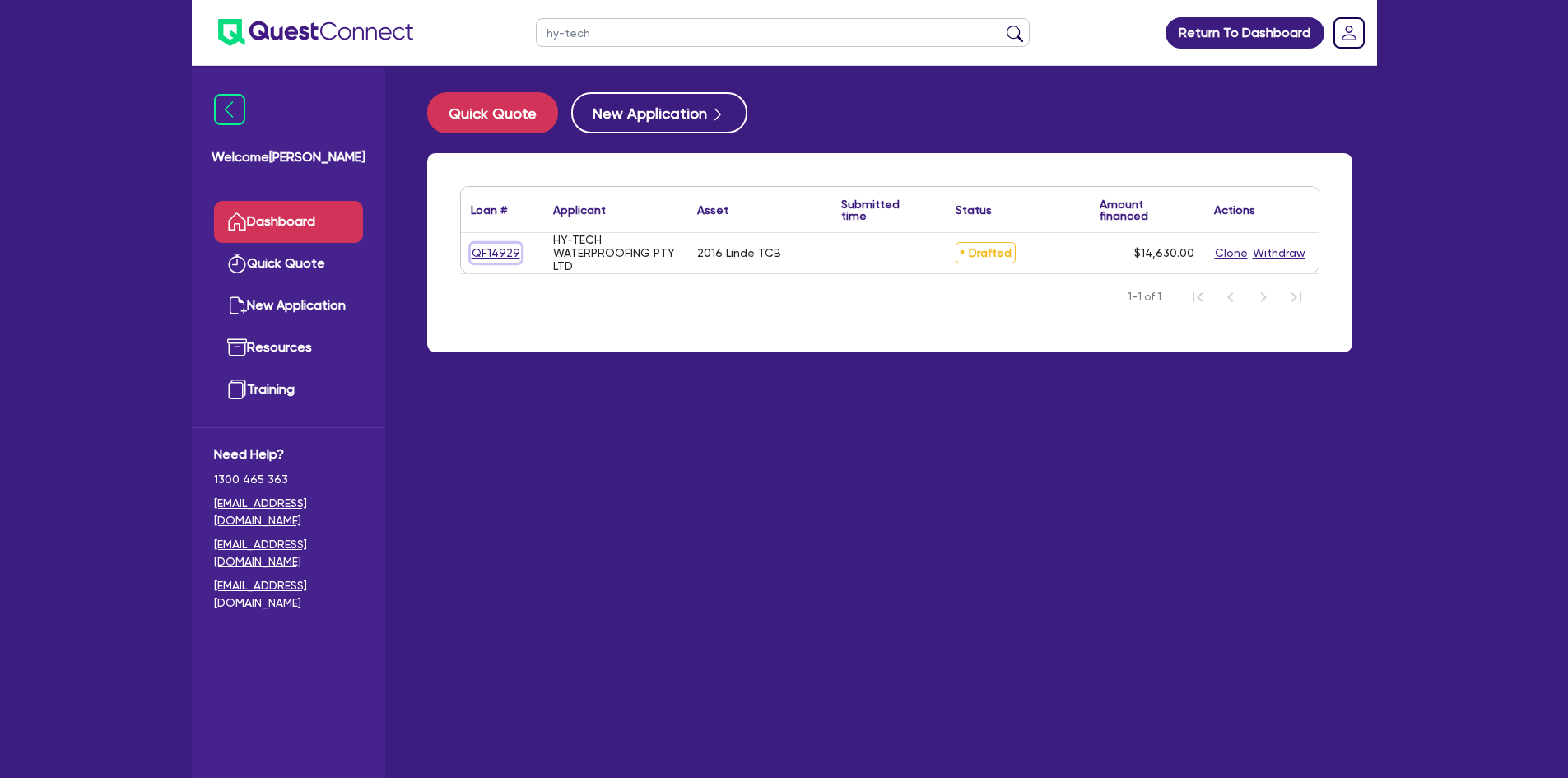
click at [499, 254] on link "QF14929" at bounding box center [496, 253] width 50 height 19
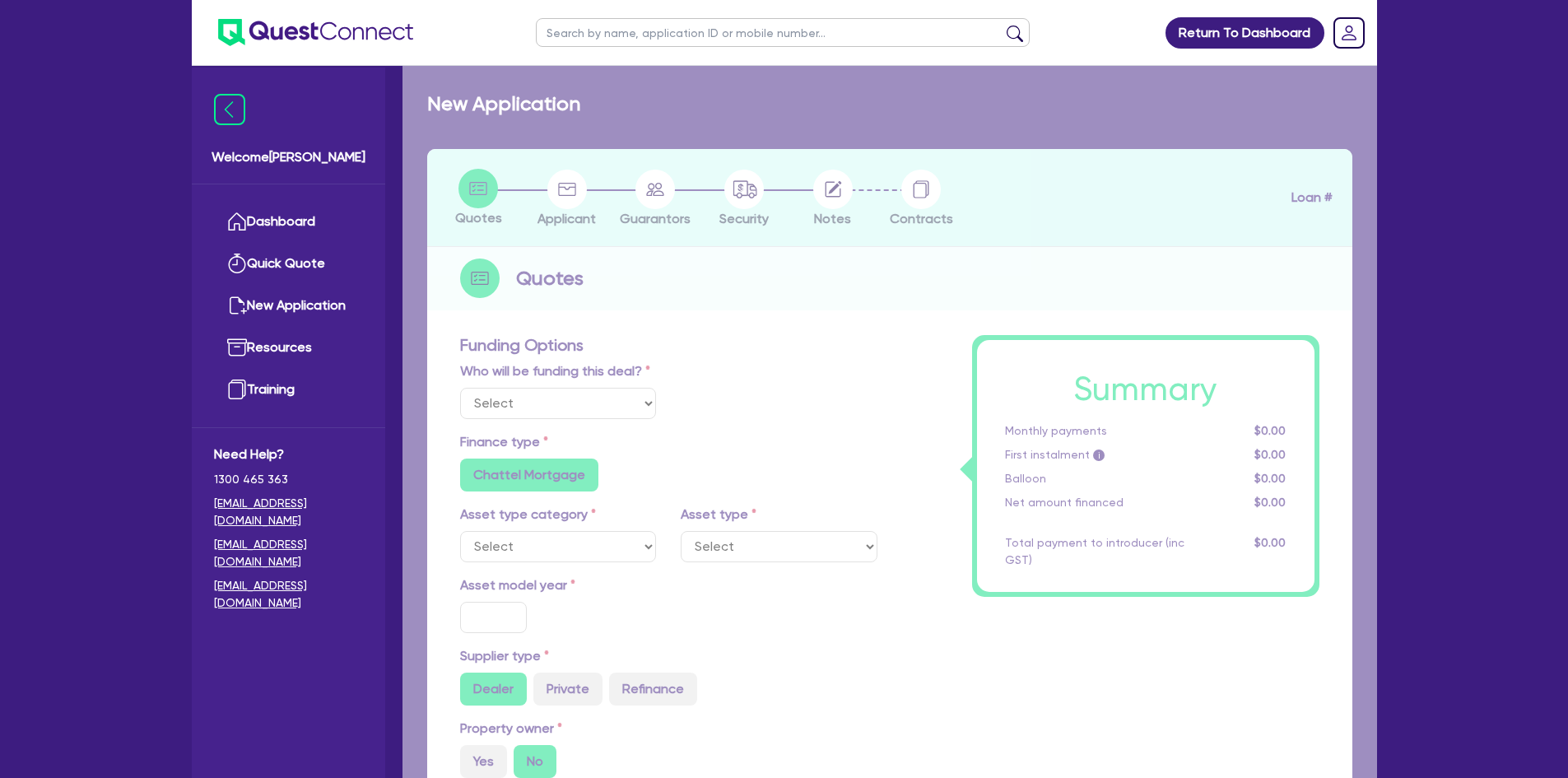
select select "PRIMARY_ASSETS"
type input "2016"
type input "14,630"
type input "8"
type input "1,170.4"
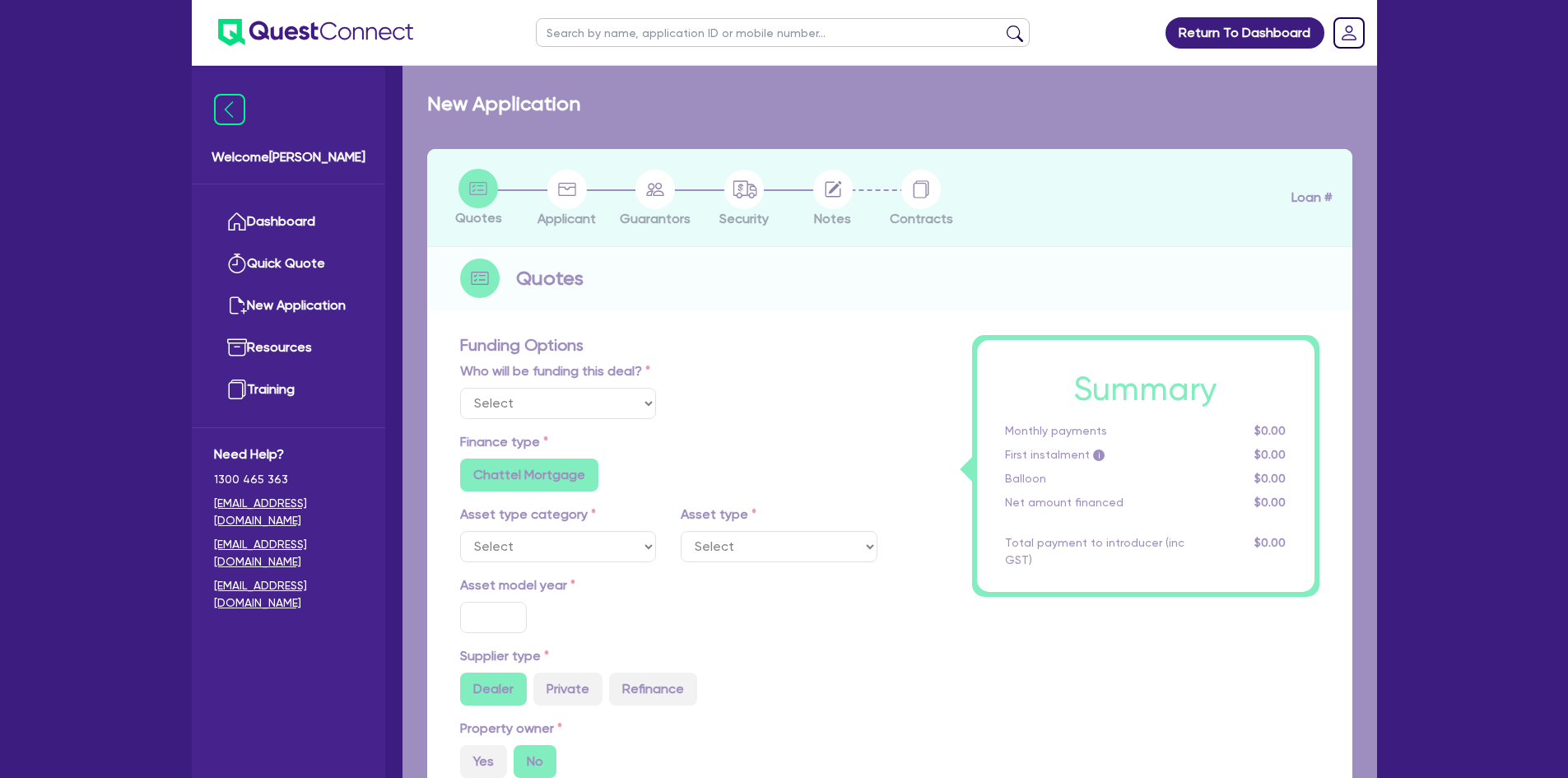
type input "17.95"
type input "900"
radio input "false"
select select "FORKLIFTS_AND_WAREHOUSING_EQUIPMENT"
